Goal: Transaction & Acquisition: Purchase product/service

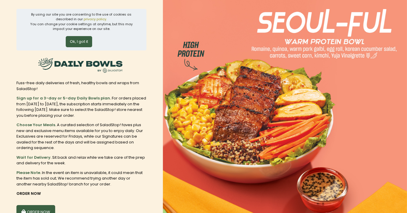
click at [81, 41] on button "Ok, I got it" at bounding box center [79, 41] width 26 height 11
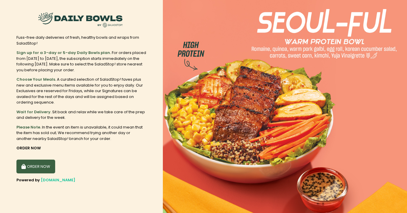
click at [33, 166] on button "ORDER NOW" at bounding box center [35, 167] width 39 height 14
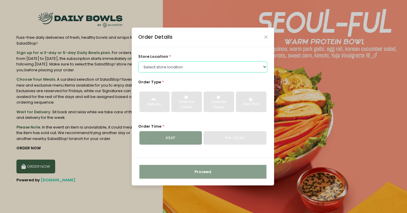
select select "6216e1c5a1873057bf702894"
click option "Greenhills" at bounding box center [0, 0] width 0 height 0
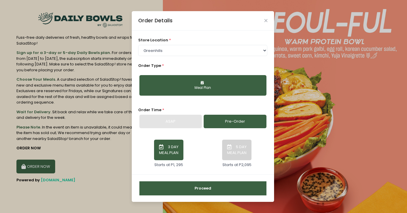
click at [179, 84] on button "Meal Plan" at bounding box center [202, 85] width 127 height 21
click at [236, 149] on button "5 DAY MEAL PLAN" at bounding box center [236, 150] width 29 height 21
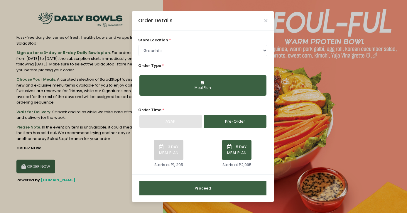
click at [195, 193] on button "Proceed" at bounding box center [202, 188] width 127 height 14
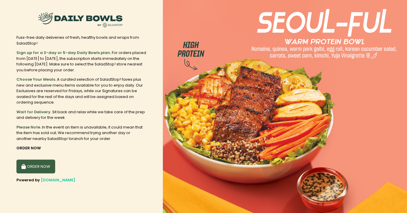
click at [44, 171] on button "ORDER NOW" at bounding box center [35, 167] width 39 height 14
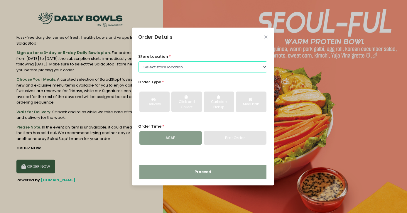
select select "6602509e51b8268a02bc8539"
click option "[GEOGRAPHIC_DATA], Cubao" at bounding box center [0, 0] width 0 height 0
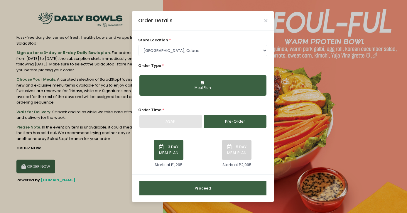
click at [238, 152] on button "5 DAY MEAL PLAN" at bounding box center [236, 150] width 29 height 21
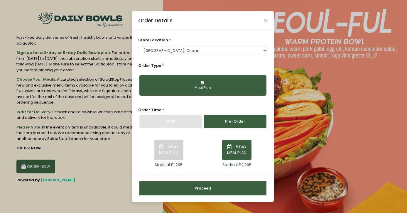
click at [200, 191] on button "Proceed" at bounding box center [202, 188] width 127 height 14
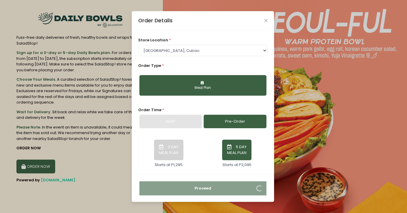
click at [163, 154] on button "3 DAY MEAL PLAN" at bounding box center [168, 150] width 29 height 21
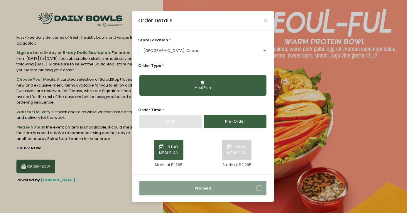
click at [211, 88] on div "Meal Plan" at bounding box center [203, 87] width 119 height 5
click at [198, 160] on div "3 DAY MEAL PLAN Starts at P1,295" at bounding box center [169, 151] width 68 height 33
click at [240, 126] on link "Pre-Order" at bounding box center [235, 122] width 63 height 14
click at [264, 21] on div "Order Details" at bounding box center [203, 20] width 142 height 19
click at [267, 22] on div "Order Details" at bounding box center [203, 20] width 142 height 19
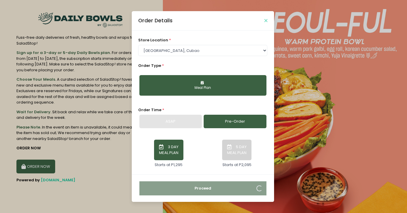
click at [266, 21] on icon "Close" at bounding box center [266, 20] width 3 height 4
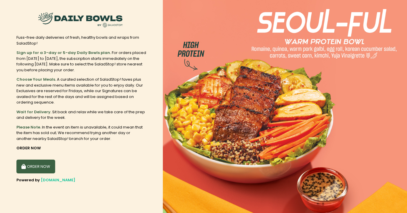
click at [44, 168] on button "ORDER NOW" at bounding box center [35, 167] width 39 height 14
select select "6602509e51b8268a02bc8539"
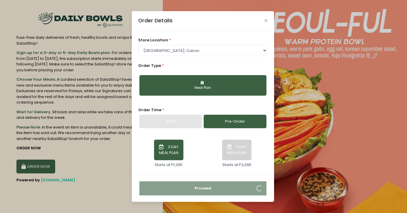
click at [174, 143] on button "3 DAY MEAL PLAN" at bounding box center [168, 150] width 29 height 21
click at [234, 126] on link "Pre-Order" at bounding box center [235, 122] width 63 height 14
click at [164, 158] on button "3 DAY MEAL PLAN" at bounding box center [168, 150] width 29 height 21
click at [223, 119] on link "Pre-Order" at bounding box center [235, 122] width 63 height 14
click at [174, 154] on button "3 DAY MEAL PLAN" at bounding box center [168, 150] width 29 height 21
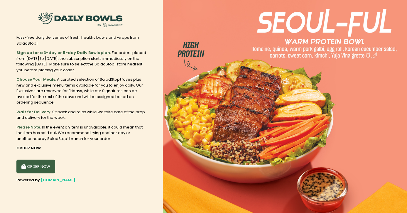
click at [43, 162] on button "ORDER NOW" at bounding box center [35, 167] width 39 height 14
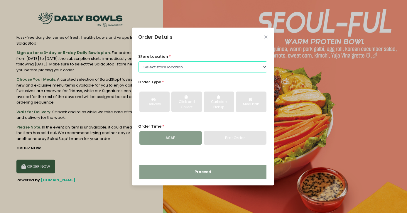
select select "6602509e51b8268a02bc8539"
click option "[GEOGRAPHIC_DATA], Cubao" at bounding box center [0, 0] width 0 height 0
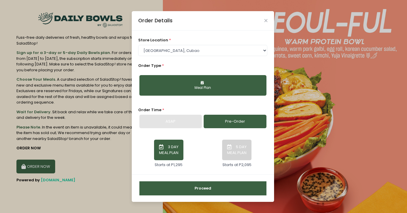
click at [171, 154] on button "3 DAY MEAL PLAN" at bounding box center [168, 150] width 29 height 21
click at [193, 188] on button "Proceed" at bounding box center [202, 188] width 127 height 14
